Goal: Task Accomplishment & Management: Manage account settings

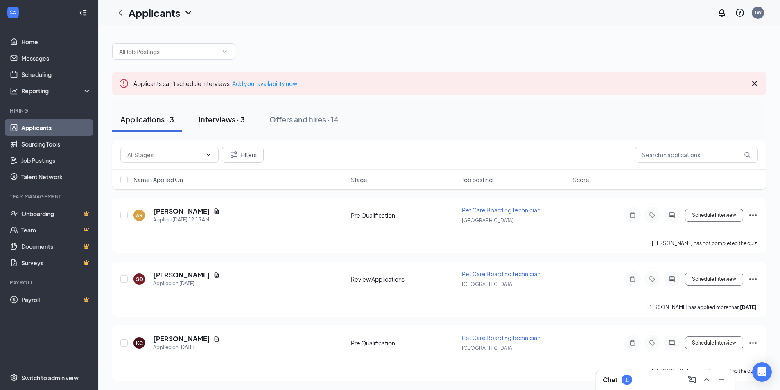
click at [237, 115] on div "Interviews · 3" at bounding box center [222, 119] width 46 height 10
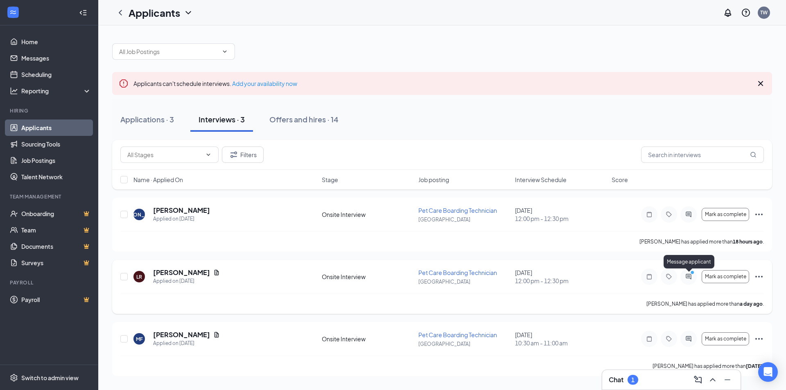
click at [688, 275] on icon "ActiveChat" at bounding box center [689, 276] width 10 height 7
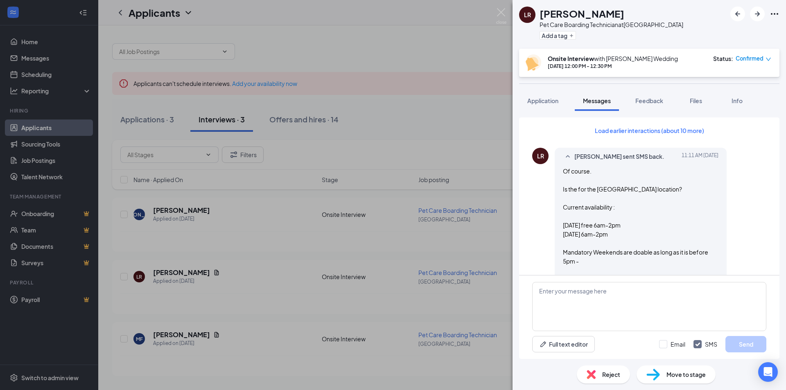
scroll to position [620, 0]
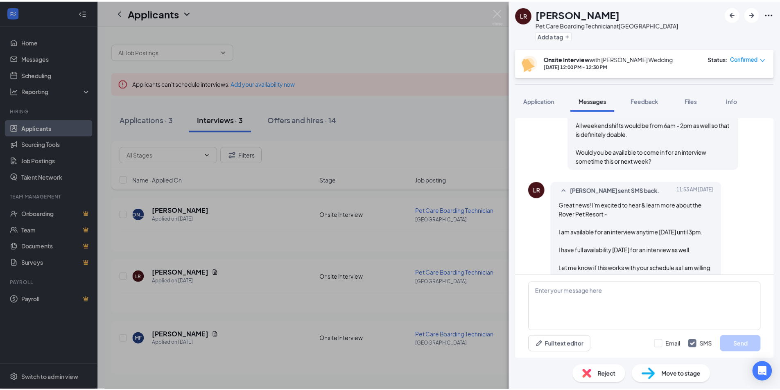
scroll to position [293, 0]
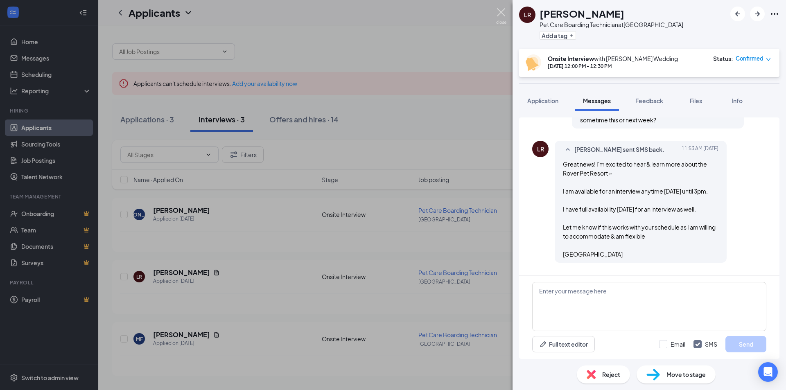
click at [501, 12] on img at bounding box center [501, 16] width 10 height 16
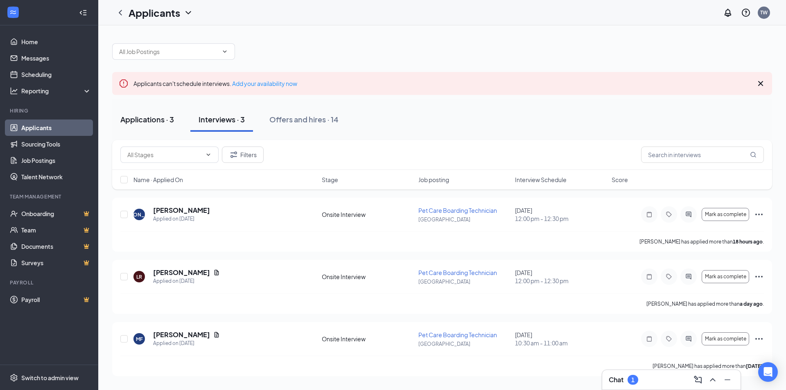
click at [169, 119] on div "Applications · 3" at bounding box center [147, 119] width 54 height 10
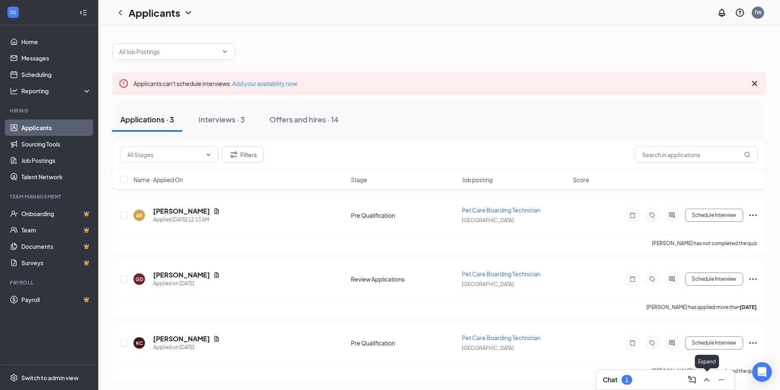
click at [711, 381] on icon "ChevronUp" at bounding box center [707, 380] width 10 height 10
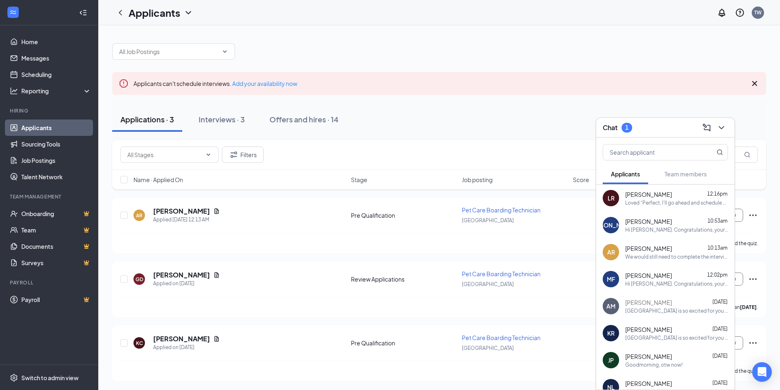
click at [621, 121] on div "Chat 1" at bounding box center [665, 127] width 125 height 13
